Goal: Transaction & Acquisition: Download file/media

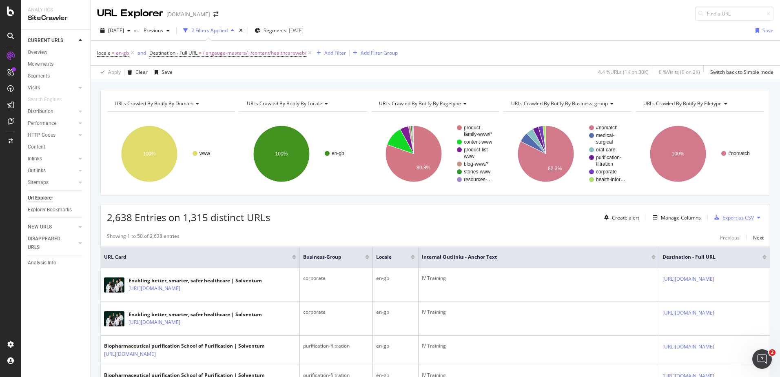
click at [728, 219] on div "Export as CSV" at bounding box center [738, 217] width 31 height 7
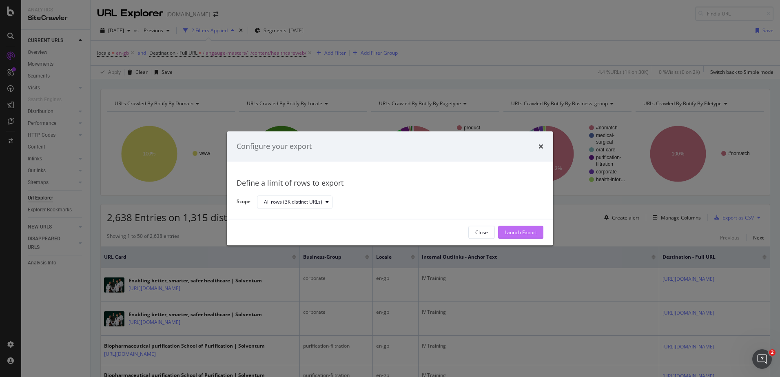
click at [530, 233] on div "Launch Export" at bounding box center [521, 232] width 32 height 7
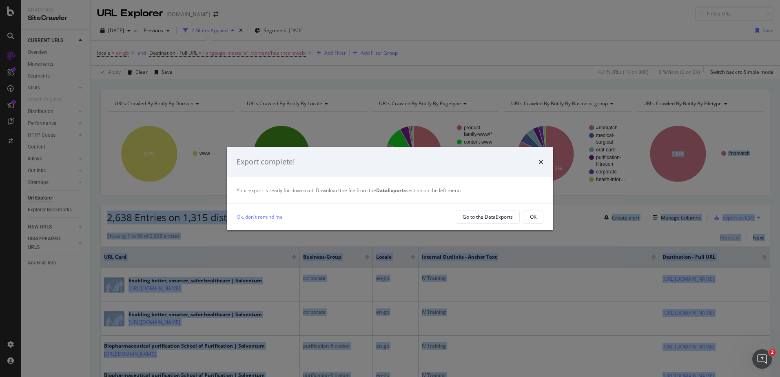
click at [780, 162] on html "Analytics SiteCrawler CURRENT URLS Overview Movements Segments Visits Analysis …" at bounding box center [390, 188] width 780 height 377
click at [714, 285] on div "Export complete! Your export is ready for download. Download the file from the …" at bounding box center [390, 188] width 780 height 377
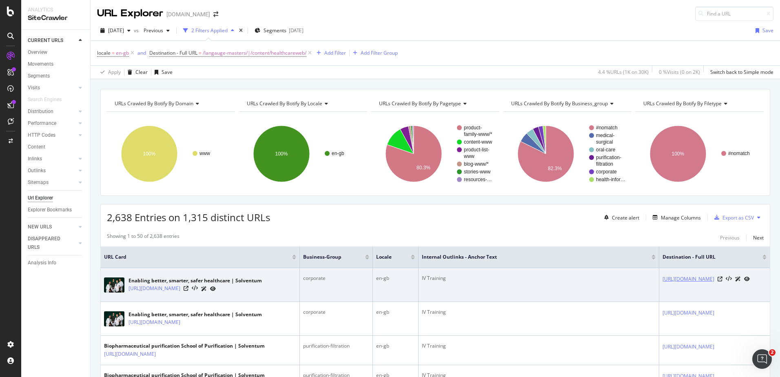
click at [711, 280] on link "[URL][DOMAIN_NAME]" at bounding box center [689, 279] width 52 height 8
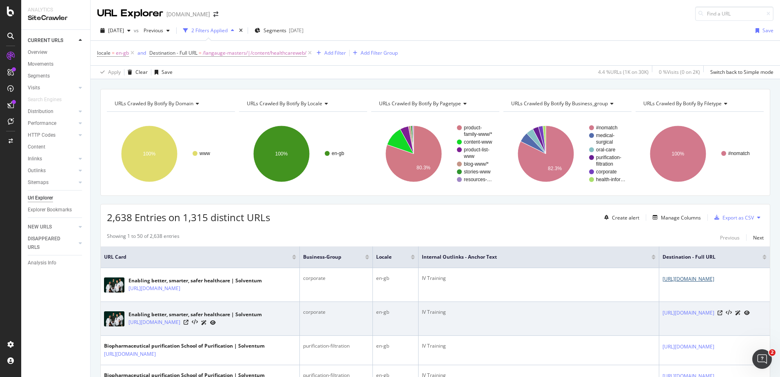
scroll to position [0, 49]
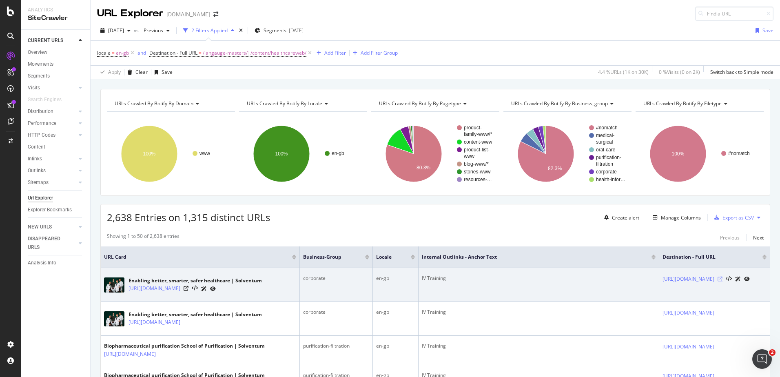
click at [723, 282] on icon at bounding box center [720, 279] width 5 height 5
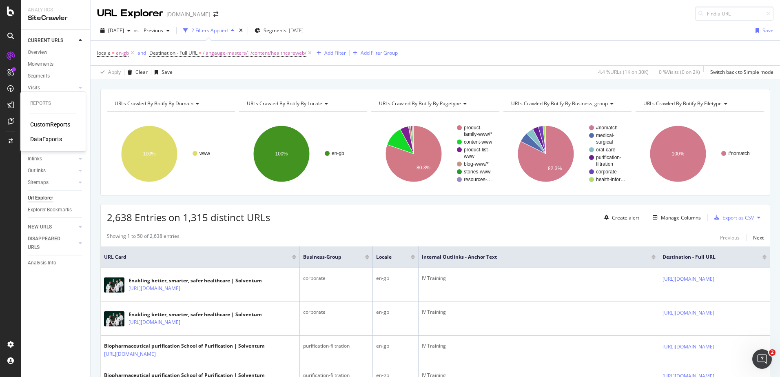
click at [39, 143] on div "DataExports" at bounding box center [46, 139] width 32 height 8
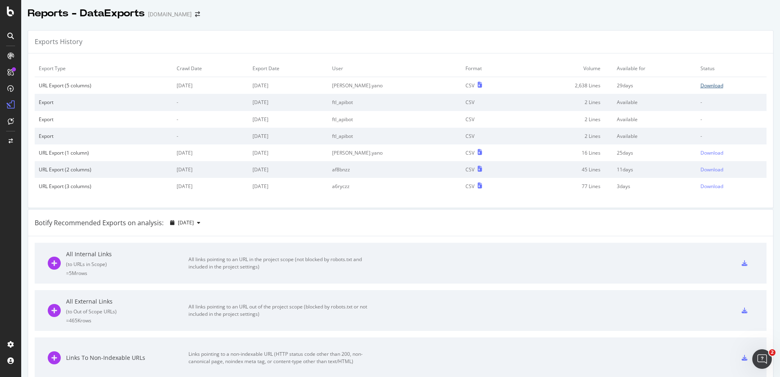
click at [701, 86] on div "Download" at bounding box center [712, 85] width 23 height 7
